Goal: Task Accomplishment & Management: Manage account settings

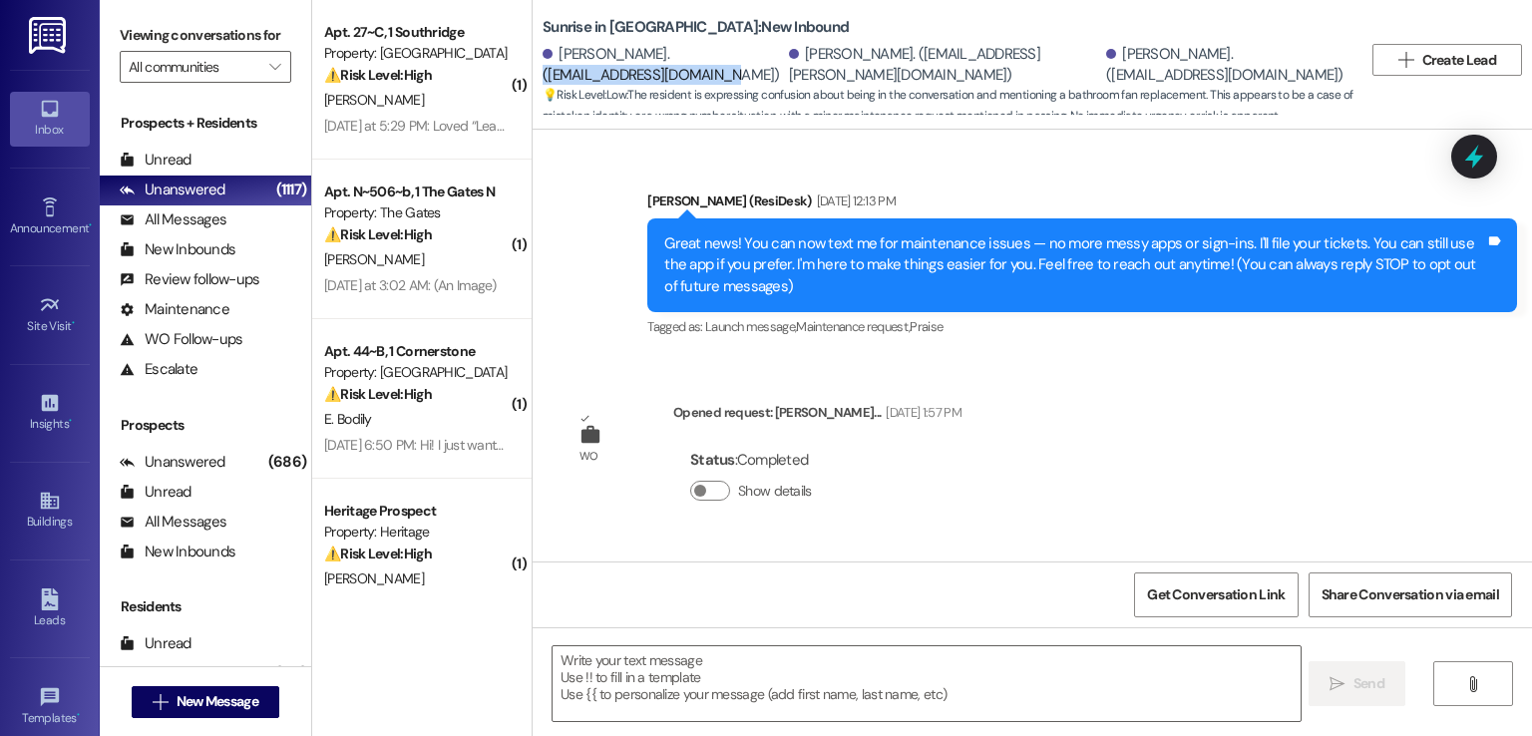
scroll to position [2785, 0]
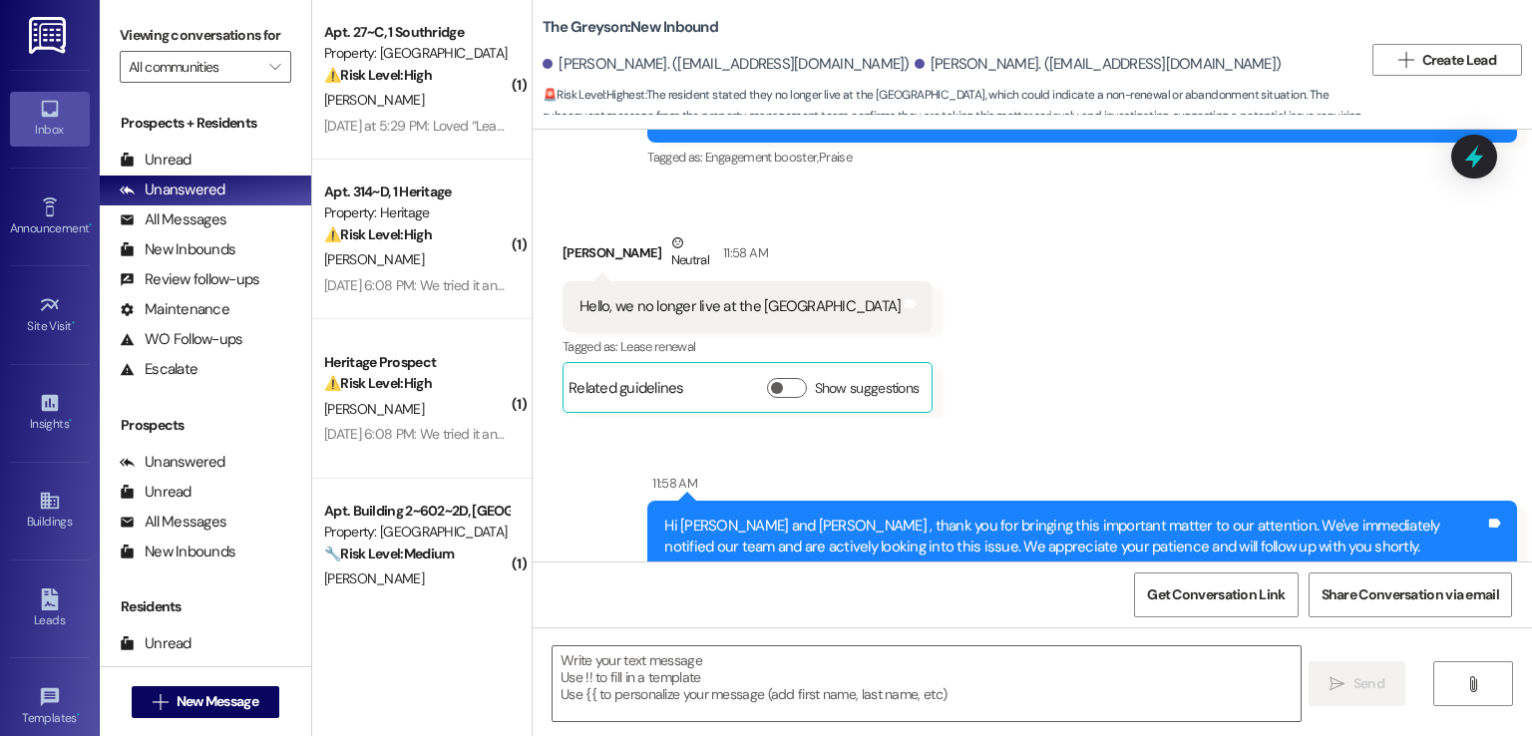
scroll to position [5873, 0]
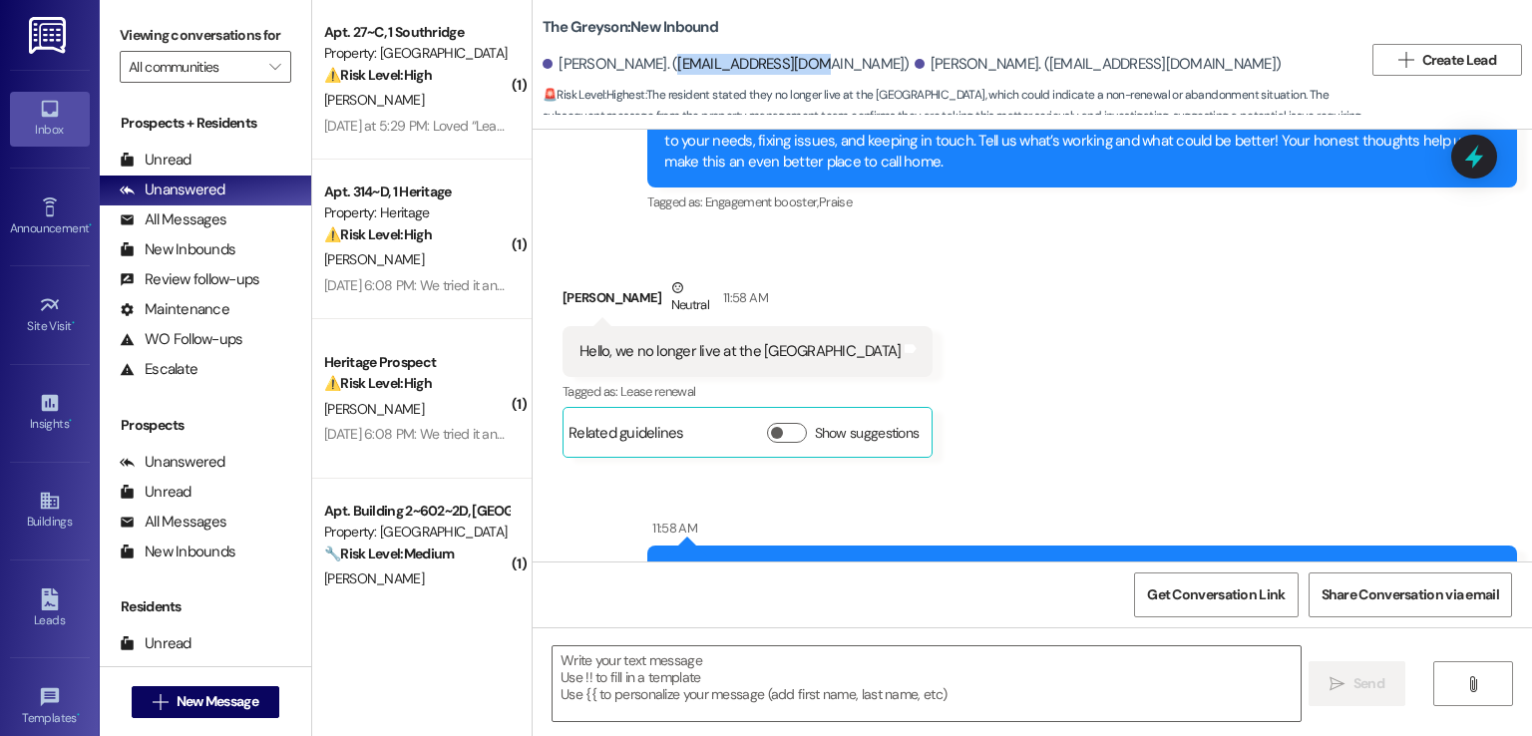
drag, startPoint x: 780, startPoint y: 62, endPoint x: 634, endPoint y: 77, distance: 146.4
click at [634, 77] on div "[PERSON_NAME]. ([EMAIL_ADDRESS][DOMAIN_NAME]) [PERSON_NAME]. ([EMAIL_ADDRESS][D…" at bounding box center [953, 65] width 820 height 40
copy div "[EMAIL_ADDRESS][DOMAIN_NAME]"
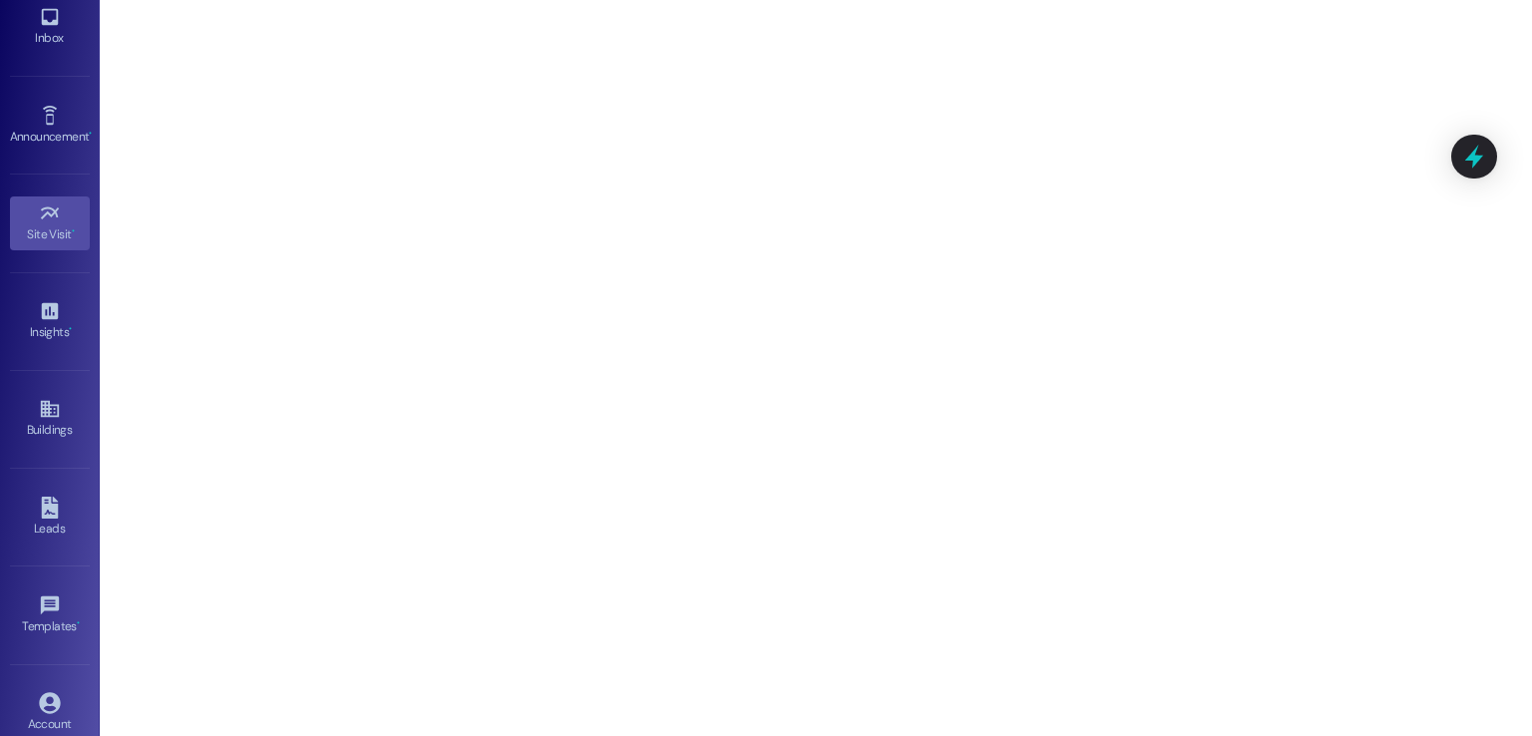
scroll to position [210, 0]
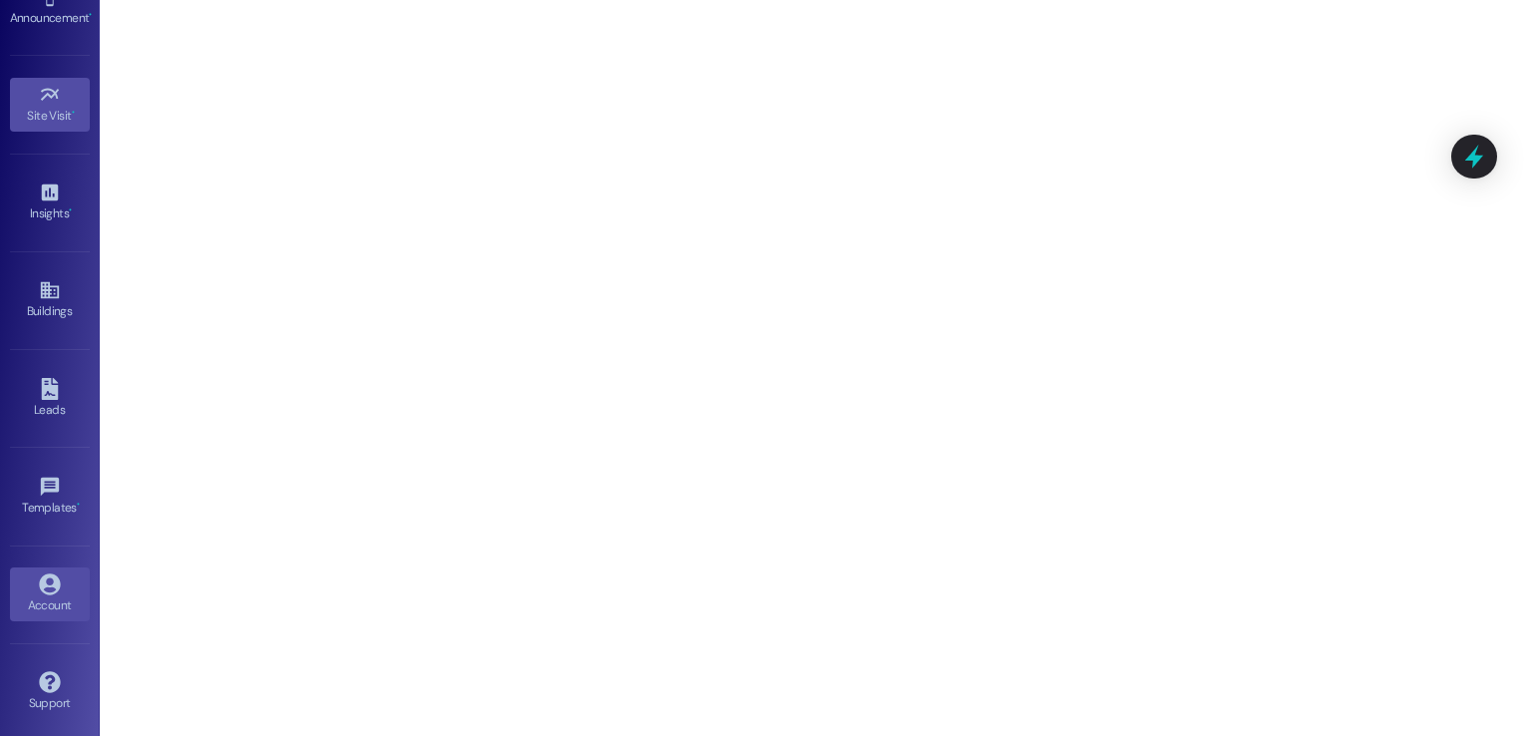
click at [41, 580] on icon at bounding box center [49, 584] width 21 height 21
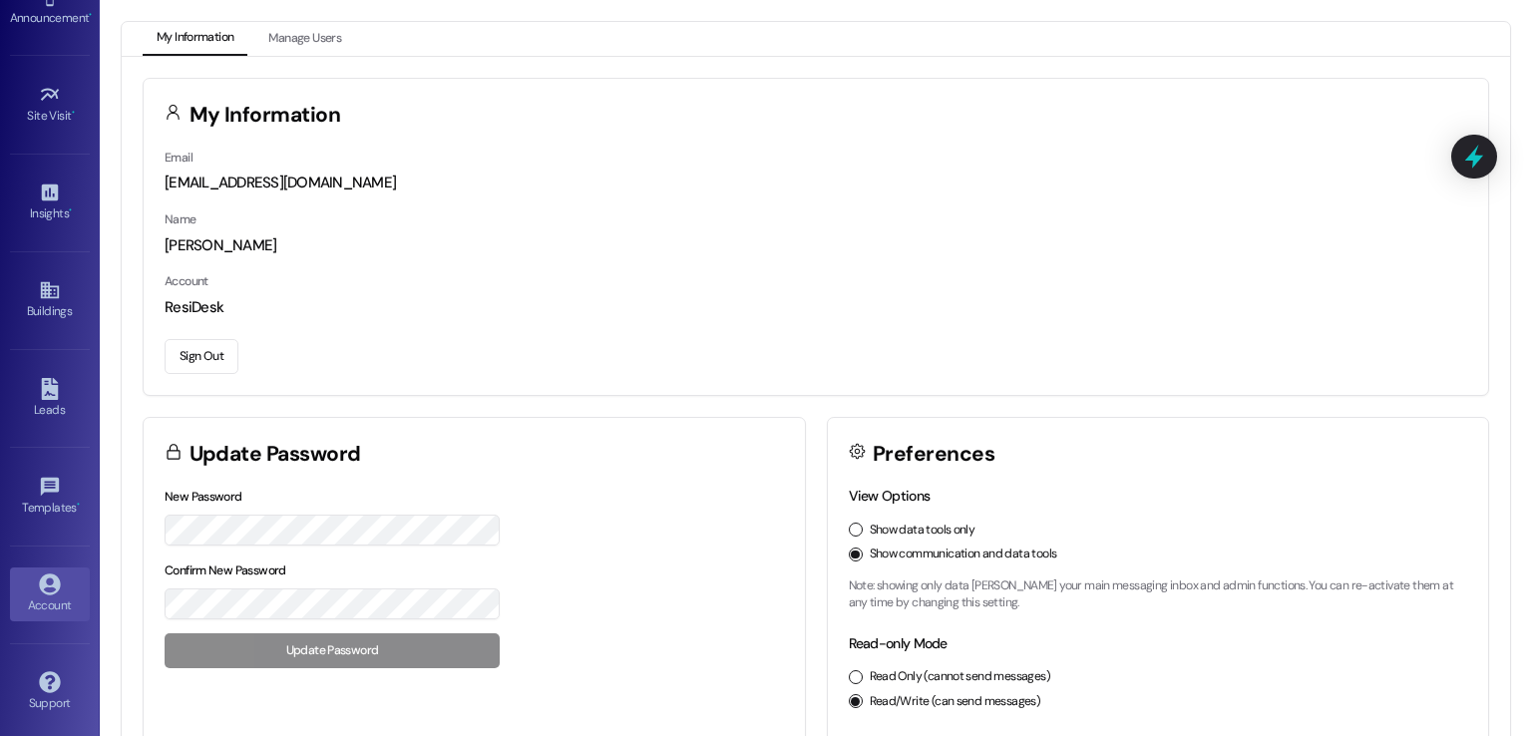
click at [196, 371] on button "Sign Out" at bounding box center [202, 356] width 74 height 35
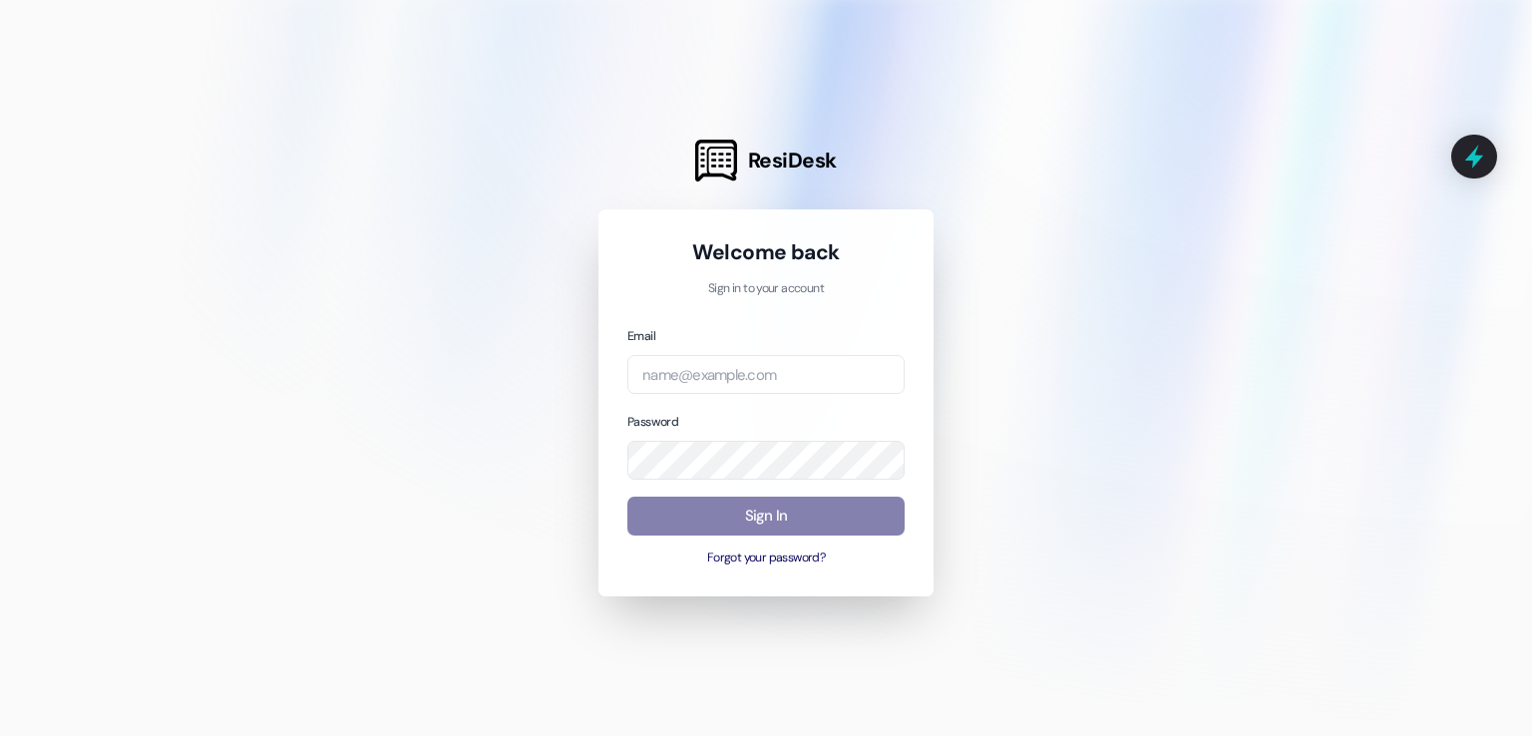
type input "automated-surveys-birchstone-residential@birchstone-residential.com"
